Goal: Task Accomplishment & Management: Use online tool/utility

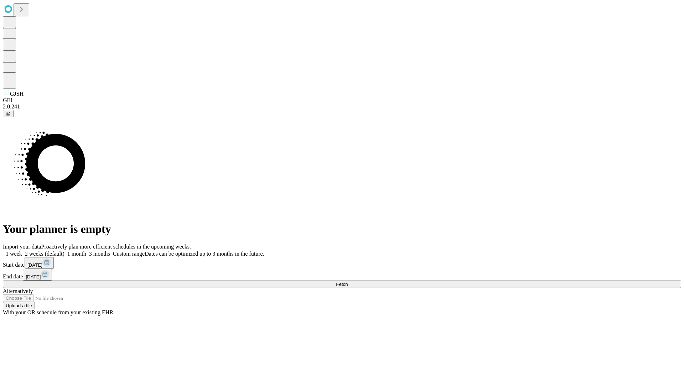
click at [347, 282] on span "Fetch" at bounding box center [342, 284] width 12 height 5
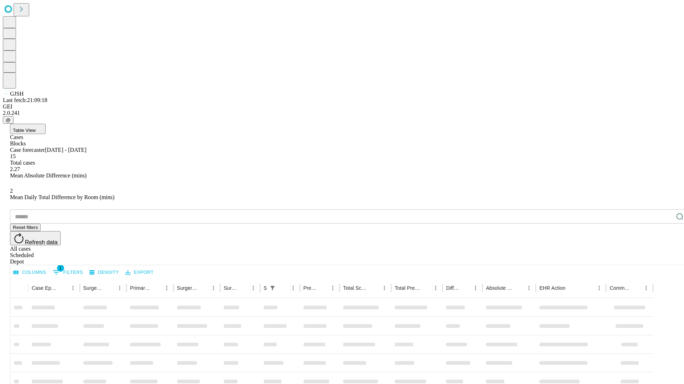
click at [665, 259] on div "Depot" at bounding box center [349, 262] width 678 height 6
